Goal: Transaction & Acquisition: Purchase product/service

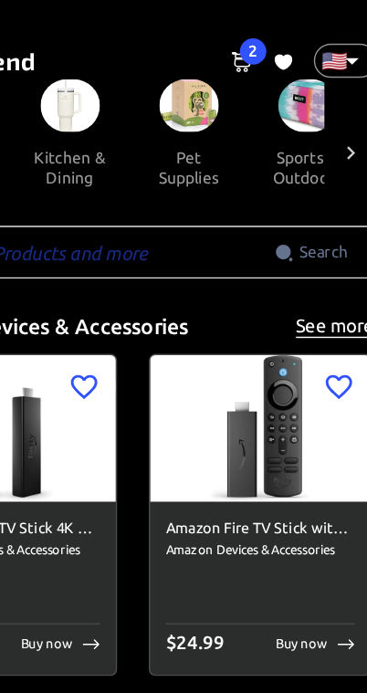
scroll to position [0, 1671]
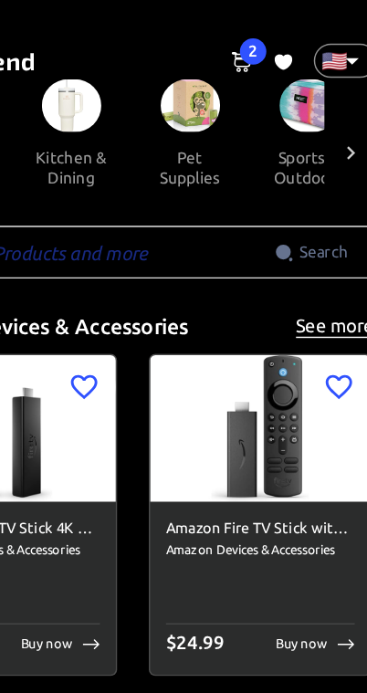
click at [203, 78] on img at bounding box center [223, 73] width 41 height 36
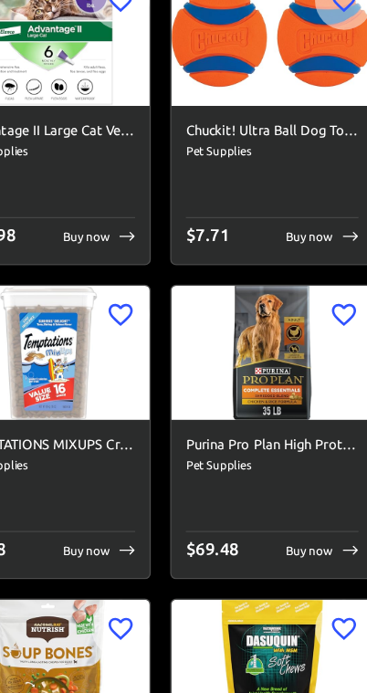
scroll to position [6909, 0]
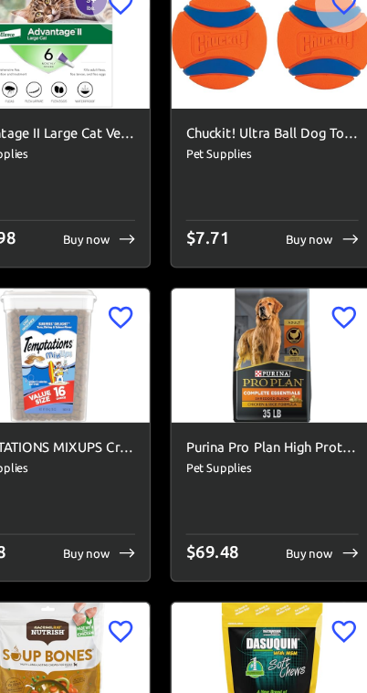
click at [192, 265] on img at bounding box center [268, 268] width 152 height 101
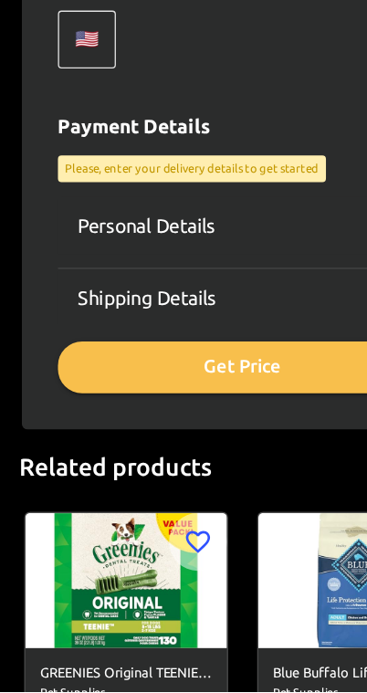
scroll to position [660, 0]
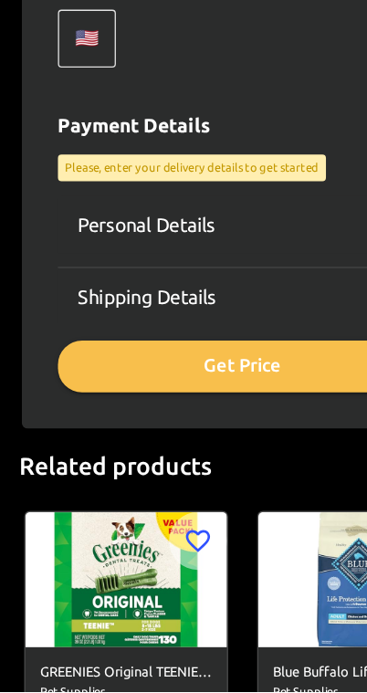
click at [152, 427] on button "Get Price" at bounding box center [183, 446] width 279 height 38
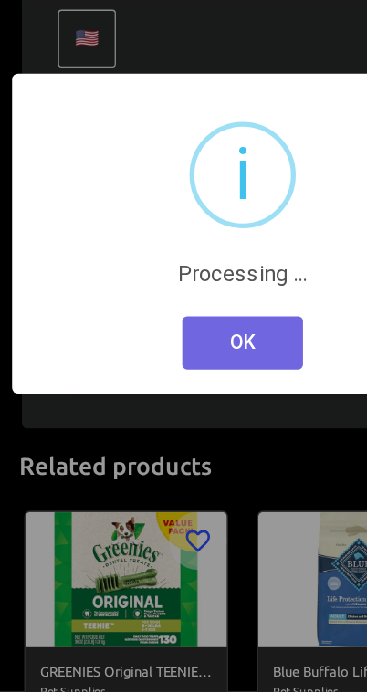
click at [162, 409] on button "OK" at bounding box center [183, 429] width 91 height 40
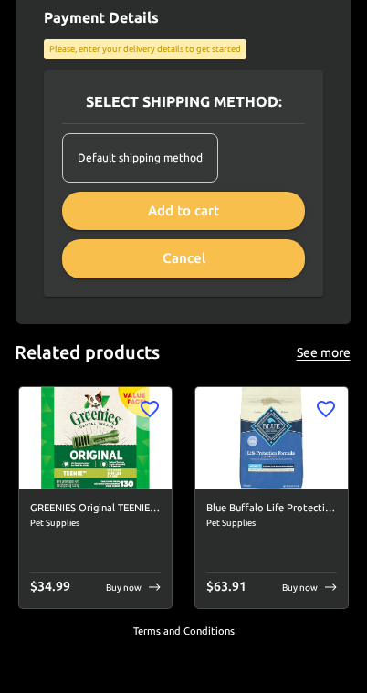
scroll to position [922, 0]
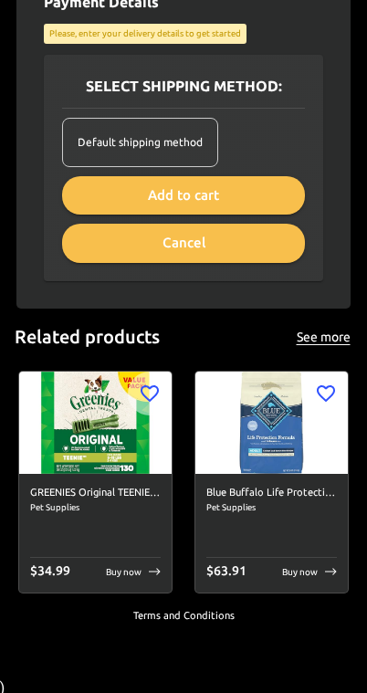
click at [272, 439] on img at bounding box center [271, 421] width 152 height 101
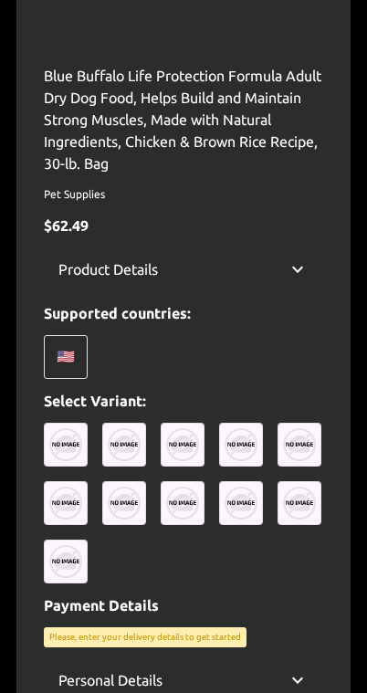
scroll to position [524, 0]
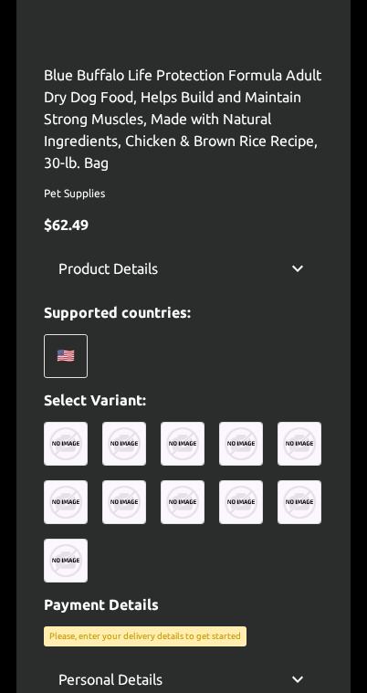
click at [120, 441] on img at bounding box center [124, 444] width 44 height 44
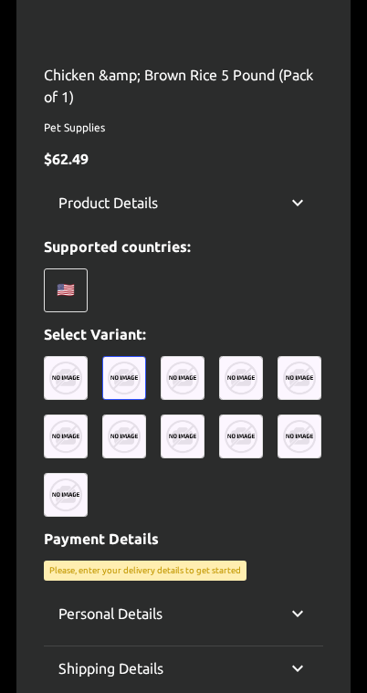
scroll to position [525, 0]
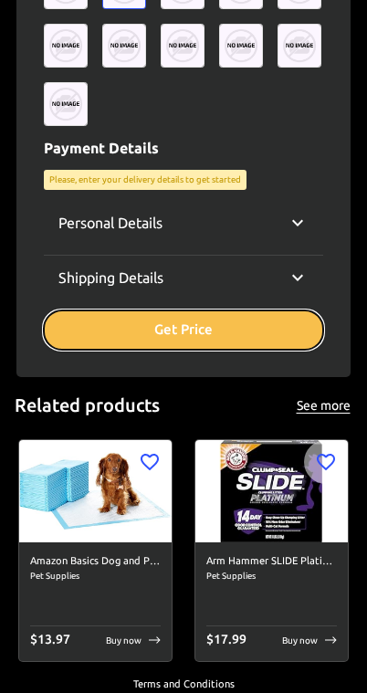
click at [220, 326] on button "Get Price" at bounding box center [183, 329] width 279 height 38
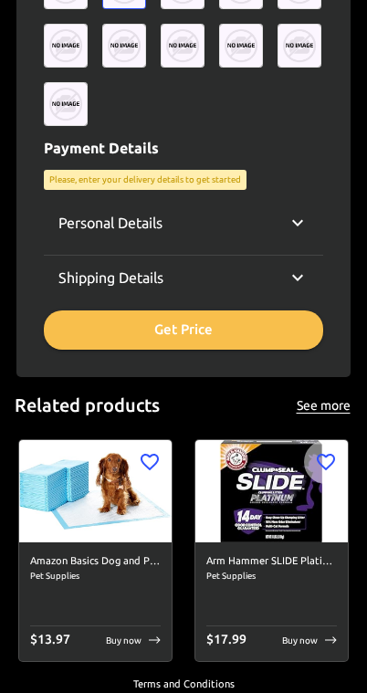
scroll to position [916, 0]
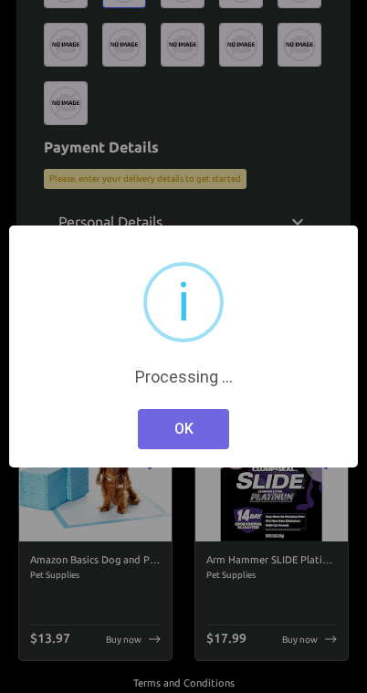
click at [187, 424] on button "OK" at bounding box center [183, 429] width 91 height 40
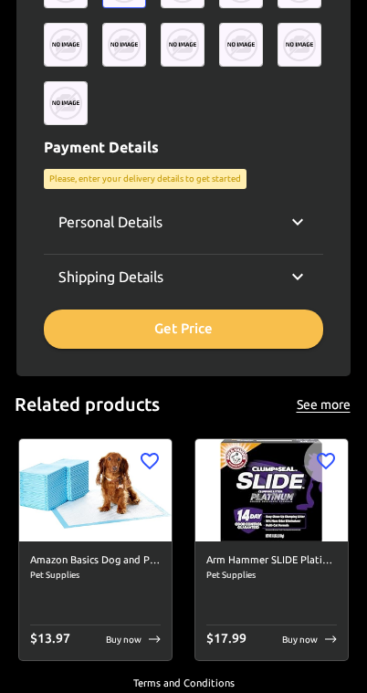
click at [198, 172] on p "Please, enter your delivery details to get started" at bounding box center [145, 178] width 192 height 13
click at [201, 165] on div "Chicken &amp; Brown Rice 5 Pound (Pack of 1) Pet Supplies $ 62.49 Product Detai…" at bounding box center [183, 10] width 279 height 676
click at [200, 273] on div "Shipping Details" at bounding box center [172, 277] width 228 height 22
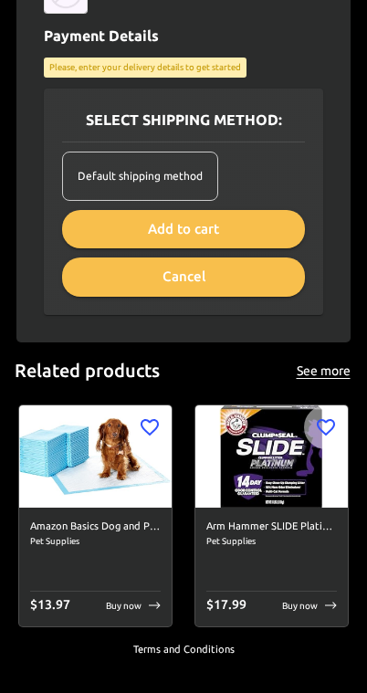
scroll to position [1027, 0]
click at [276, 220] on button "Add to cart" at bounding box center [183, 229] width 243 height 38
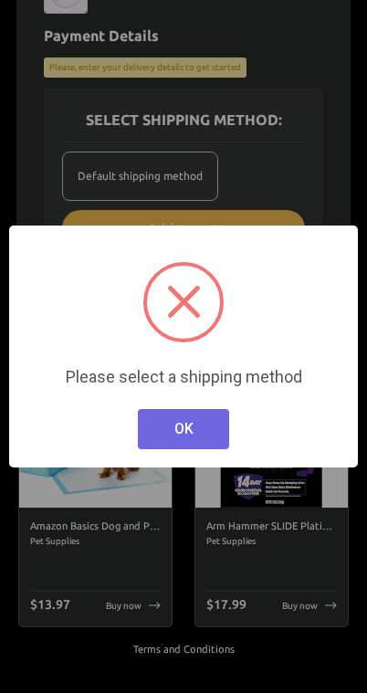
click at [201, 438] on button "OK" at bounding box center [183, 429] width 91 height 40
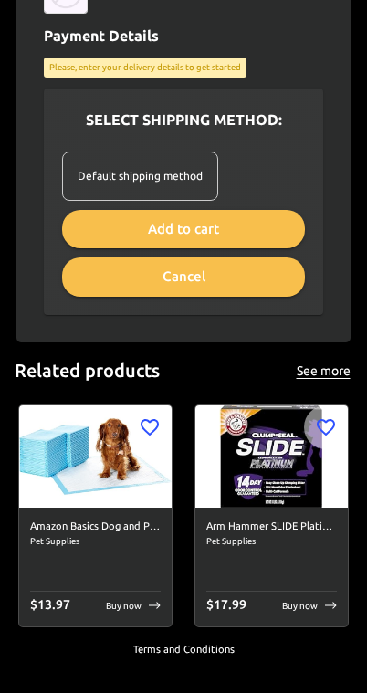
click at [180, 167] on span "Default shipping method" at bounding box center [140, 176] width 125 height 18
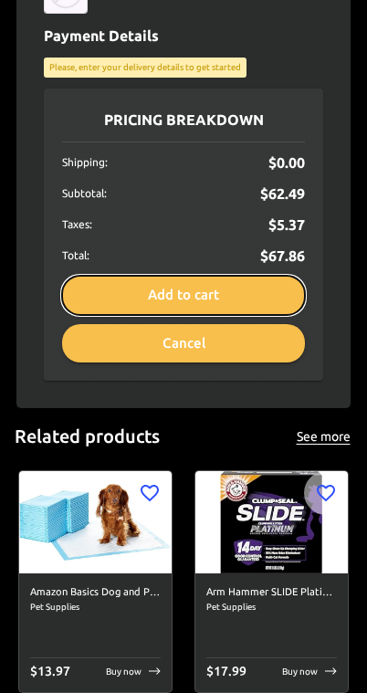
click at [228, 289] on button "Add to cart" at bounding box center [183, 295] width 243 height 38
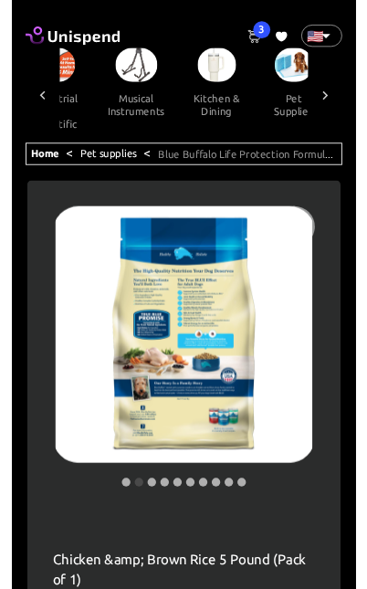
scroll to position [0, 0]
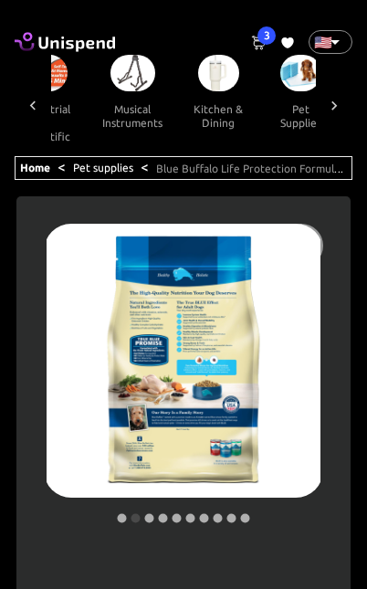
click at [286, 32] on div "0" at bounding box center [287, 42] width 13 height 22
click at [291, 39] on icon at bounding box center [287, 42] width 12 height 11
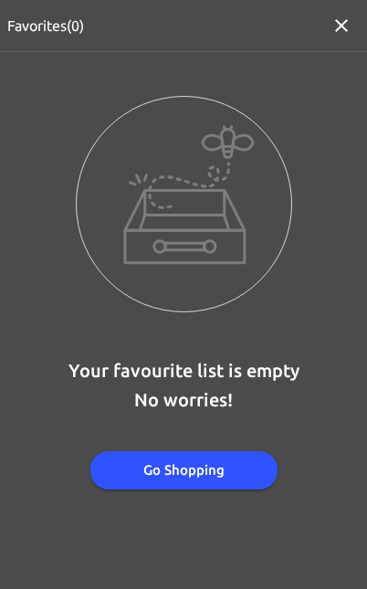
click at [270, 37] on div "Favorites( 0 )" at bounding box center [183, 25] width 367 height 51
click at [338, 36] on button "button" at bounding box center [341, 25] width 36 height 36
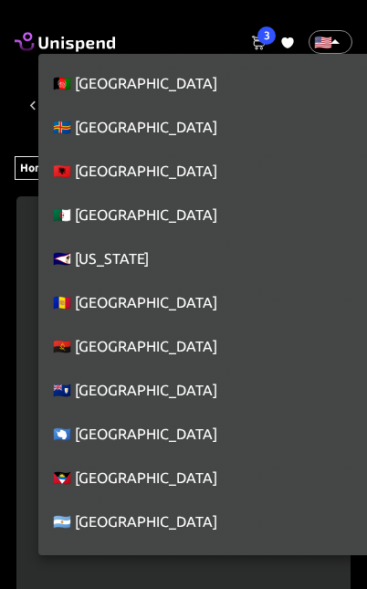
scroll to position [9984, 0]
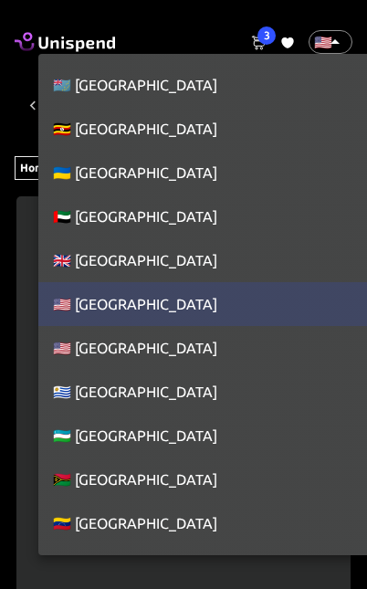
click at [204, 5] on div at bounding box center [183, 294] width 367 height 589
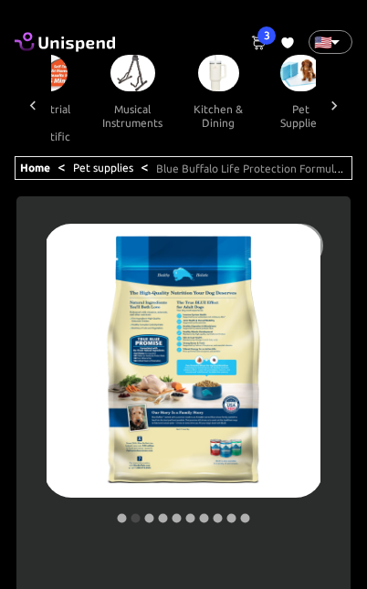
click at [257, 40] on span "3" at bounding box center [266, 35] width 18 height 18
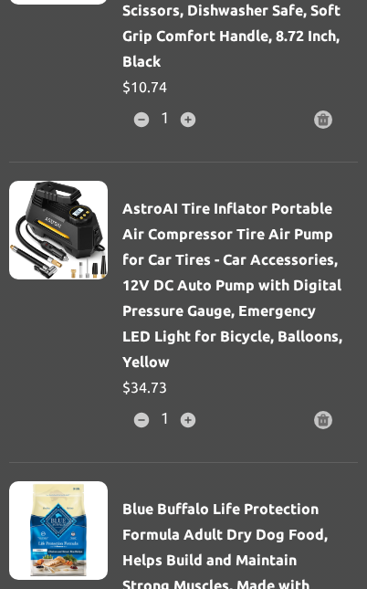
scroll to position [156, 0]
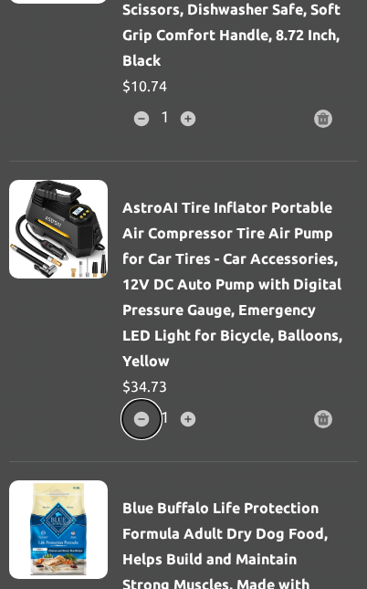
click at [143, 426] on icon "button" at bounding box center [141, 419] width 16 height 16
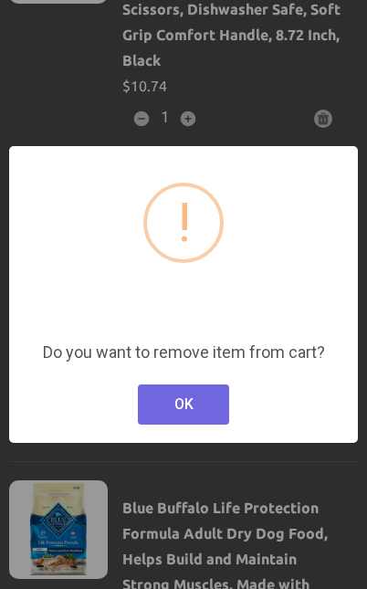
click at [195, 409] on button "OK" at bounding box center [183, 404] width 91 height 40
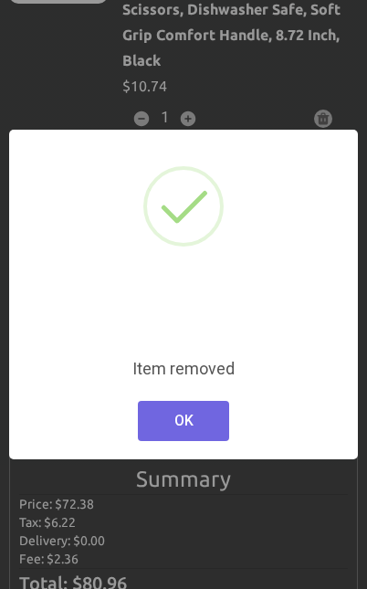
click at [198, 426] on button "OK" at bounding box center [183, 421] width 91 height 40
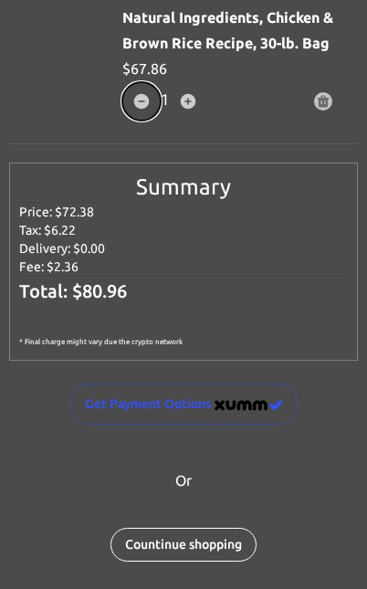
scroll to position [447, 0]
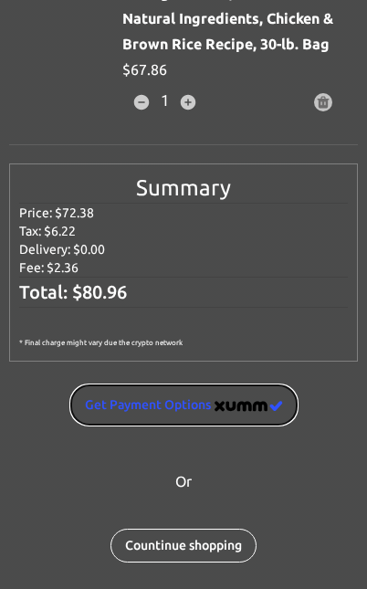
click at [246, 401] on img "image" at bounding box center [248, 406] width 68 height 11
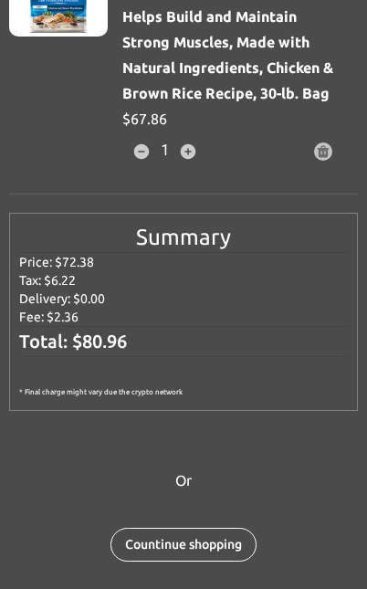
scroll to position [397, 0]
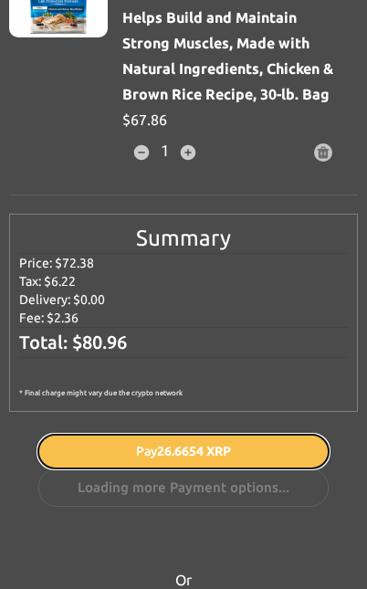
click at [263, 464] on button "Pay 26.6654 XRP" at bounding box center [183, 451] width 290 height 34
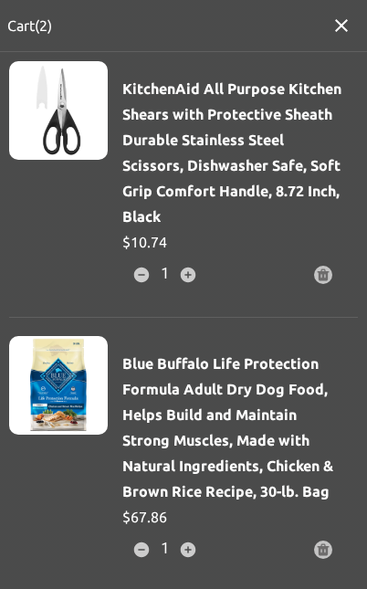
scroll to position [0, 0]
